Goal: Transaction & Acquisition: Purchase product/service

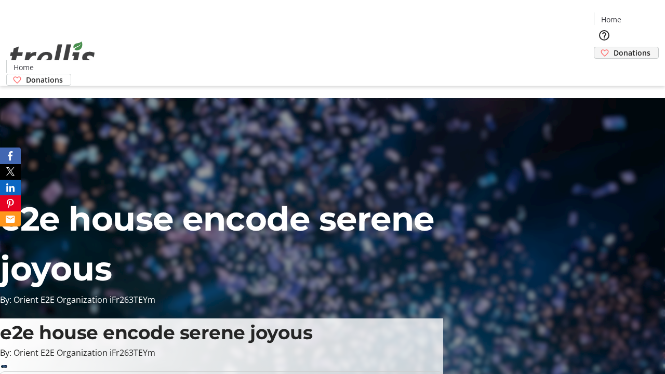
click at [613, 47] on span "Donations" at bounding box center [631, 52] width 37 height 11
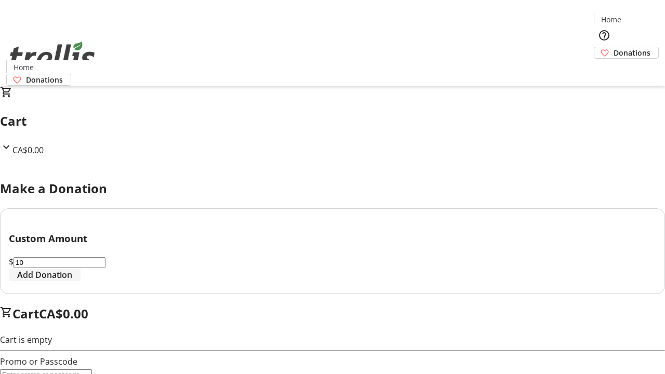
click at [72, 281] on span "Add Donation" at bounding box center [44, 274] width 55 height 12
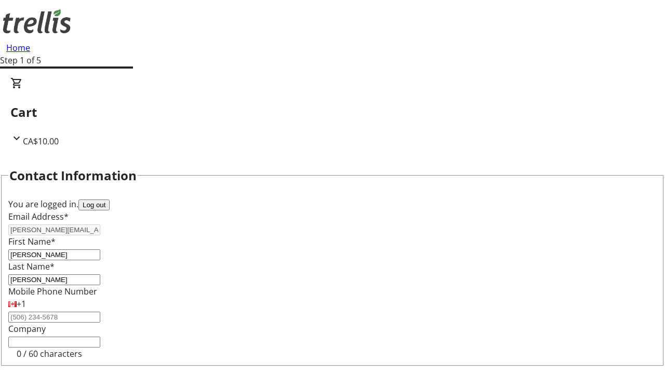
select select "CA"
type input "[STREET_ADDRESS][PERSON_NAME]"
type input "Kelowna"
select select "BC"
type input "Kelowna"
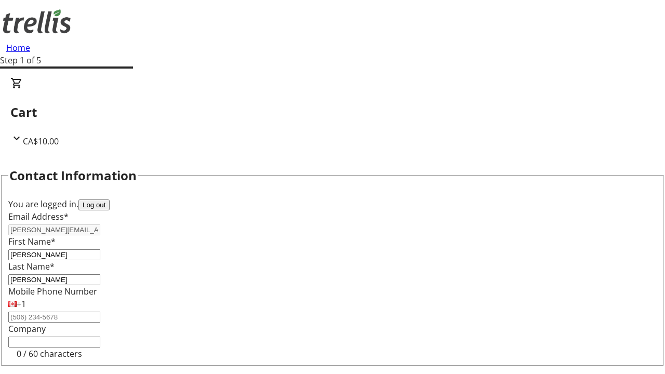
type input "V1Y 0C2"
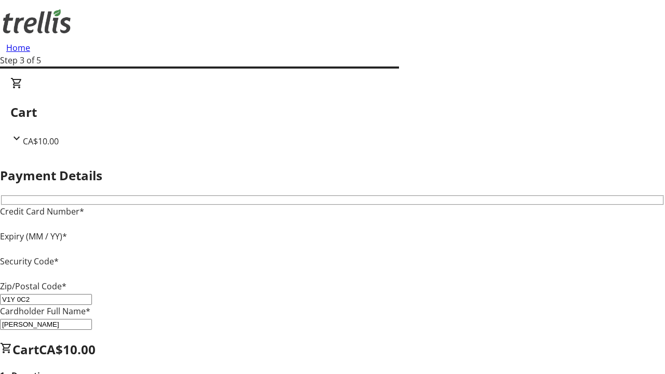
type input "V1Y 0C2"
